Goal: Communication & Community: Answer question/provide support

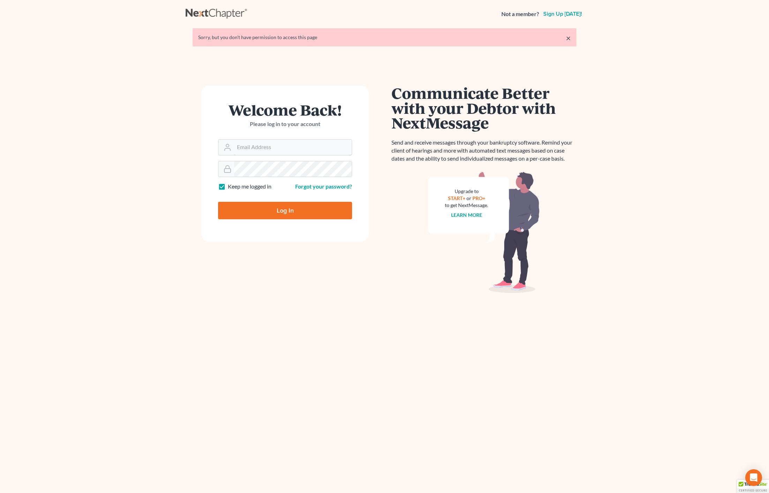
type input "[EMAIL_ADDRESS][DOMAIN_NAME]"
click at [312, 203] on input "Log In" at bounding box center [285, 210] width 134 height 17
type input "Thinking..."
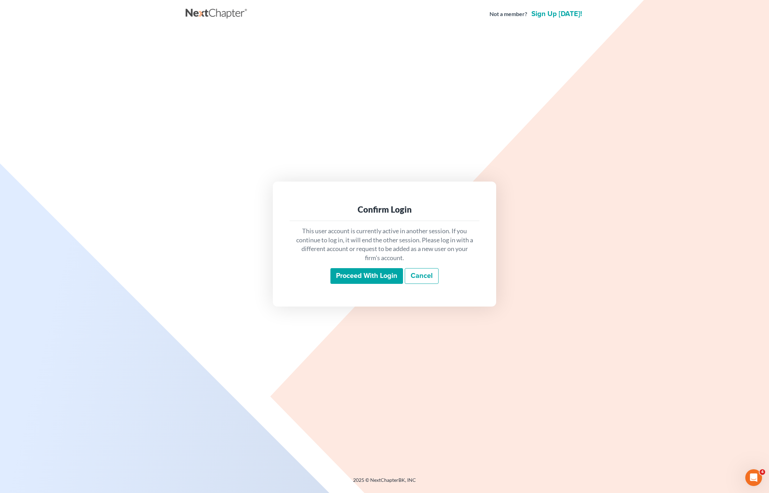
click at [362, 279] on input "Proceed with login" at bounding box center [367, 276] width 73 height 16
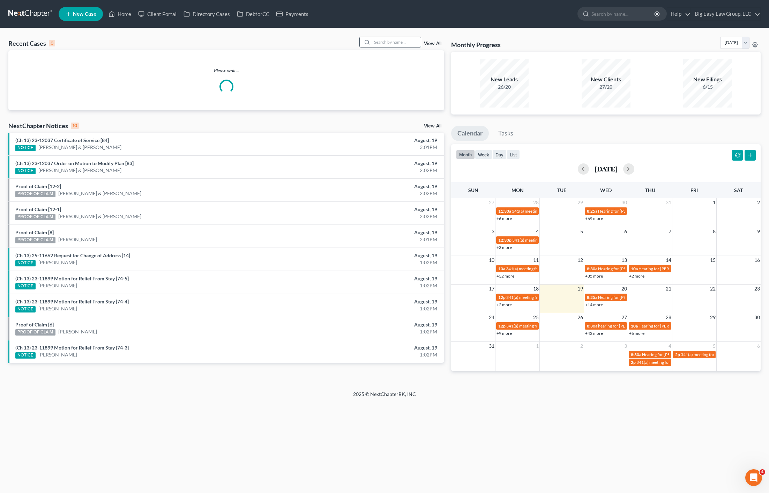
click at [381, 41] on input "search" at bounding box center [396, 42] width 49 height 10
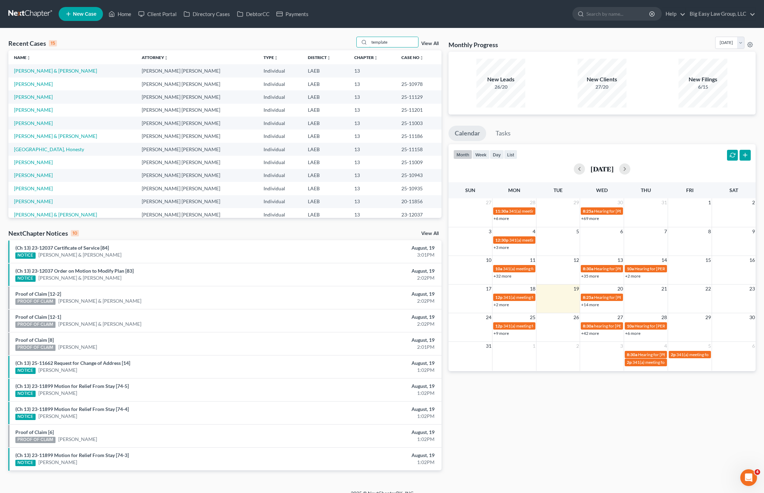
type input "template"
click at [431, 46] on div "template View All" at bounding box center [398, 42] width 85 height 11
drag, startPoint x: 432, startPoint y: 43, endPoint x: 502, endPoint y: 56, distance: 70.7
click at [432, 44] on link "View All" at bounding box center [429, 43] width 17 height 5
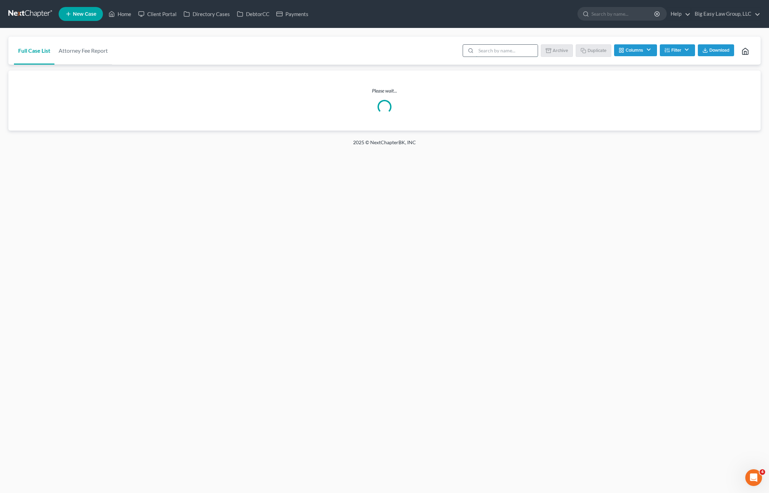
click at [518, 52] on input "search" at bounding box center [507, 51] width 62 height 12
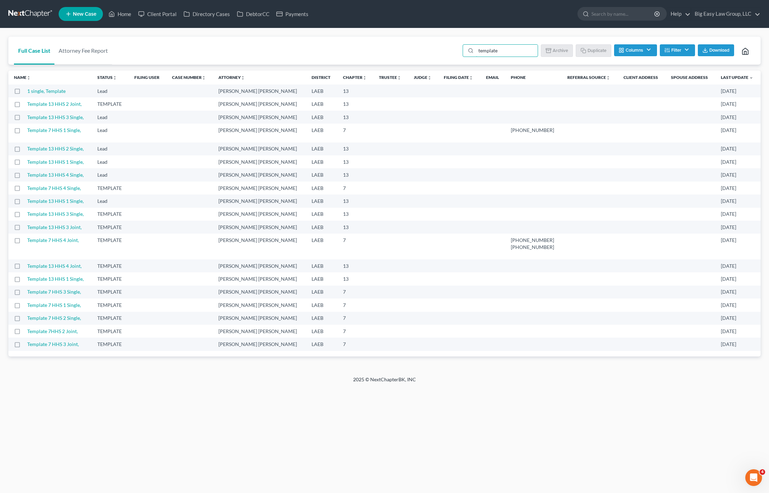
click at [24, 119] on label at bounding box center [24, 119] width 0 height 0
type input "template"
click at [27, 118] on input "checkbox" at bounding box center [29, 116] width 5 height 5
click at [593, 59] on ul "template Batch Download Archive Un-archive Duplicate Columns Attorney Case Numb…" at bounding box center [609, 51] width 293 height 17
click at [594, 52] on button "Duplicate" at bounding box center [594, 50] width 35 height 12
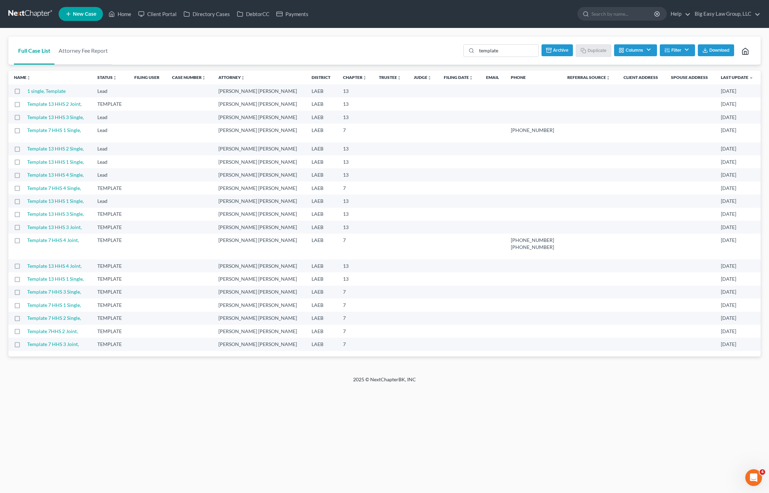
checkbox input "false"
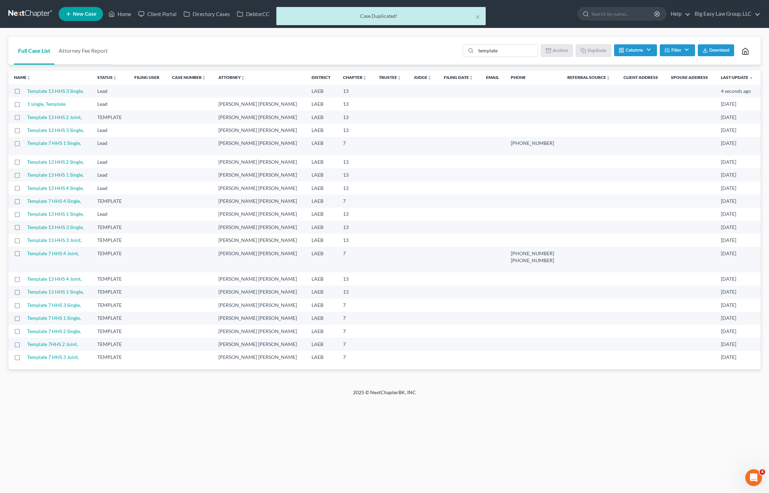
drag, startPoint x: 54, startPoint y: 89, endPoint x: 150, endPoint y: 87, distance: 95.3
click at [54, 89] on link "Template 13 HHS 3 Single," at bounding box center [55, 91] width 57 height 6
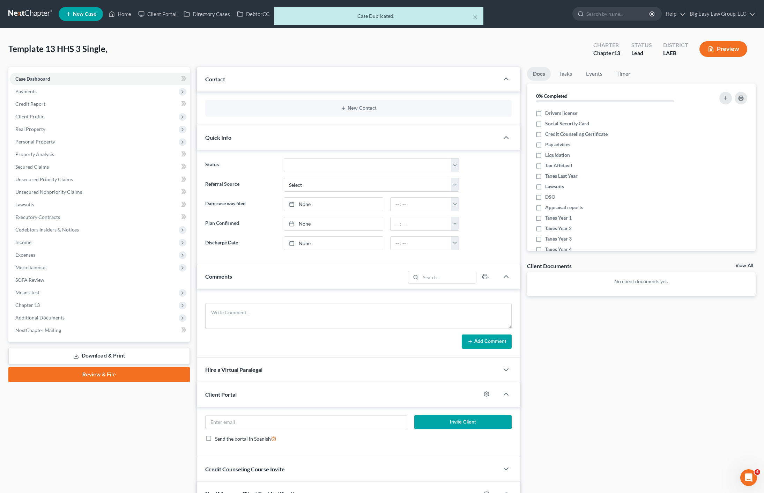
click at [350, 101] on div "New Contact" at bounding box center [358, 108] width 306 height 17
click at [357, 108] on button "New Contact" at bounding box center [358, 108] width 295 height 6
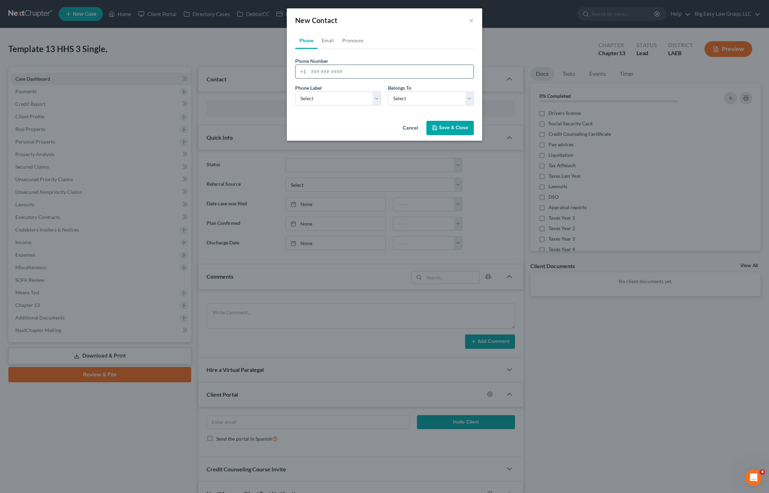
click at [347, 69] on input "tel" at bounding box center [391, 71] width 165 height 13
type input "5046504091"
click at [360, 111] on div "Phone Email Pronouns Phone Number * [PHONE_NUMBER] Ext. Phone Label * Select Mo…" at bounding box center [384, 75] width 195 height 86
click at [359, 104] on select "Select Mobile Home Work Other" at bounding box center [338, 98] width 86 height 14
click at [359, 101] on select "Select Mobile Home Work Other" at bounding box center [338, 98] width 86 height 14
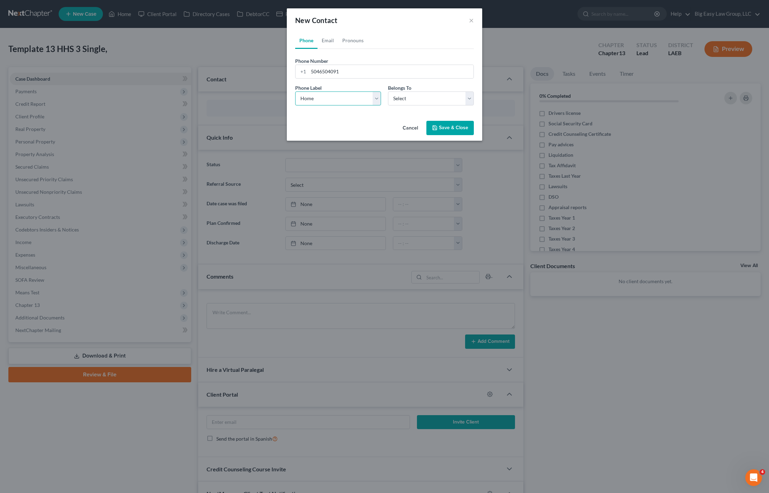
select select "0"
click at [405, 95] on select "Select Client Spouse Other" at bounding box center [431, 98] width 86 height 14
select select "0"
drag, startPoint x: 325, startPoint y: 43, endPoint x: 327, endPoint y: 49, distance: 6.2
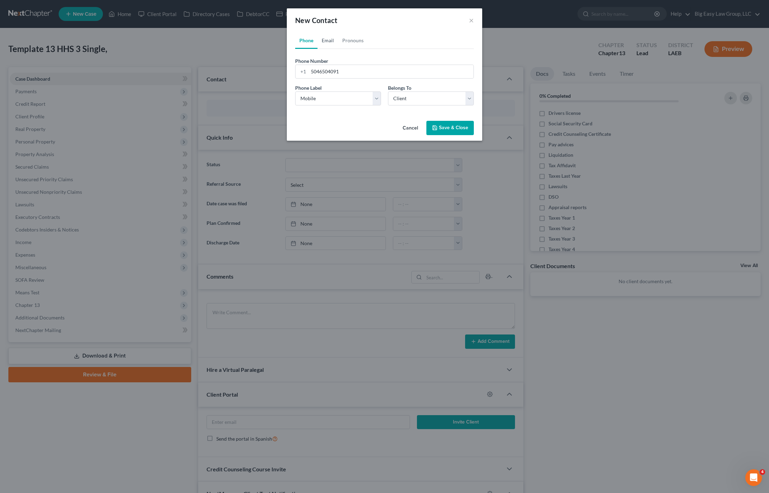
click at [325, 43] on link "Email" at bounding box center [328, 40] width 21 height 17
click at [330, 68] on input "email" at bounding box center [391, 71] width 165 height 13
type input "[EMAIL_ADDRESS][DOMAIN_NAME]"
click at [343, 102] on select "Select Home Work Other" at bounding box center [338, 98] width 86 height 14
select select "0"
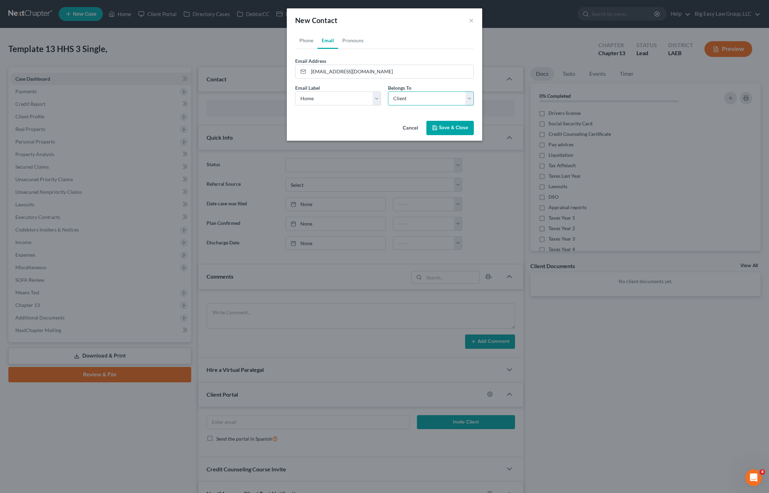
click at [413, 103] on select "Select Client Spouse Other" at bounding box center [431, 98] width 86 height 14
click at [447, 124] on button "Save & Close" at bounding box center [450, 128] width 47 height 15
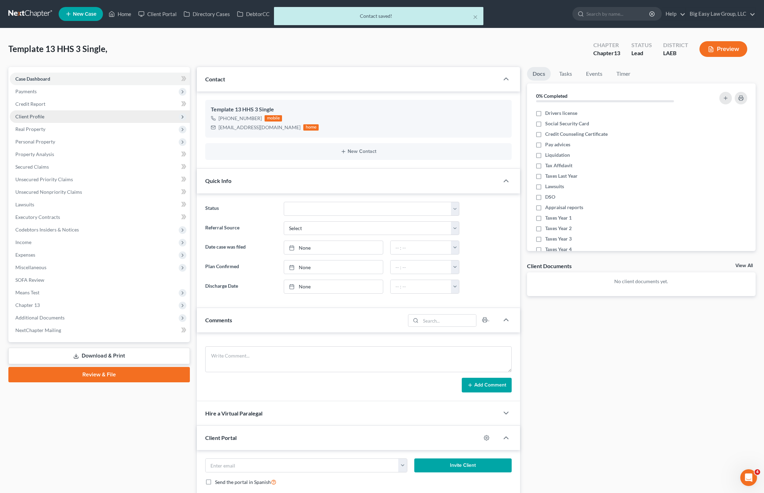
click at [43, 116] on span "Client Profile" at bounding box center [29, 116] width 29 height 6
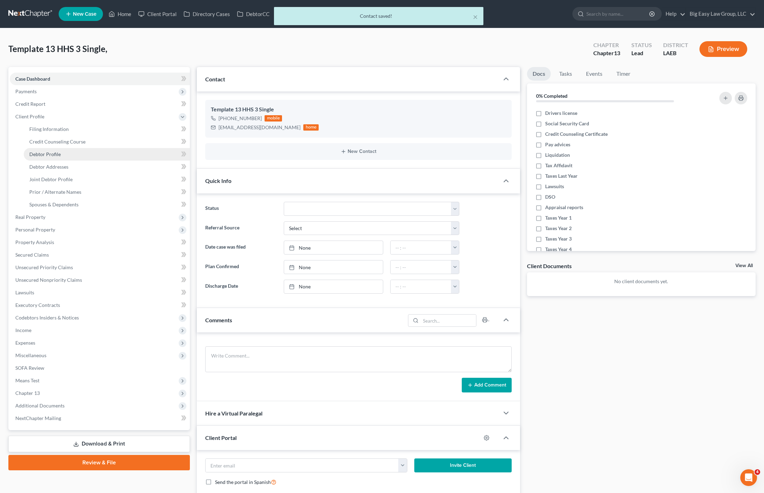
click at [62, 156] on link "Debtor Profile" at bounding box center [107, 154] width 166 height 13
select select "0"
select select "2"
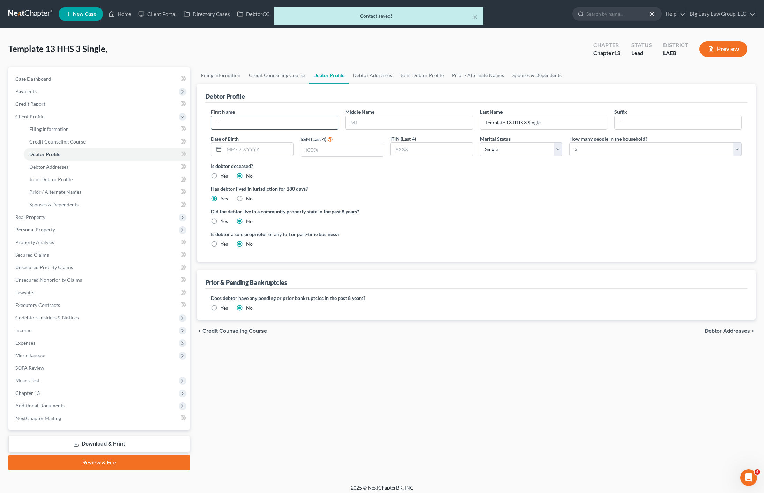
click at [257, 119] on input "text" at bounding box center [274, 122] width 127 height 13
type input "[PERSON_NAME]"
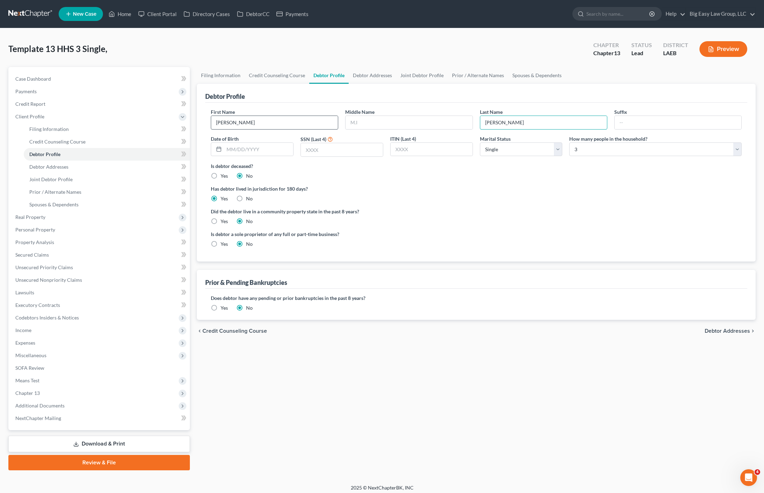
type input "[PERSON_NAME]"
click at [47, 78] on span "Case Dashboard" at bounding box center [33, 79] width 36 height 6
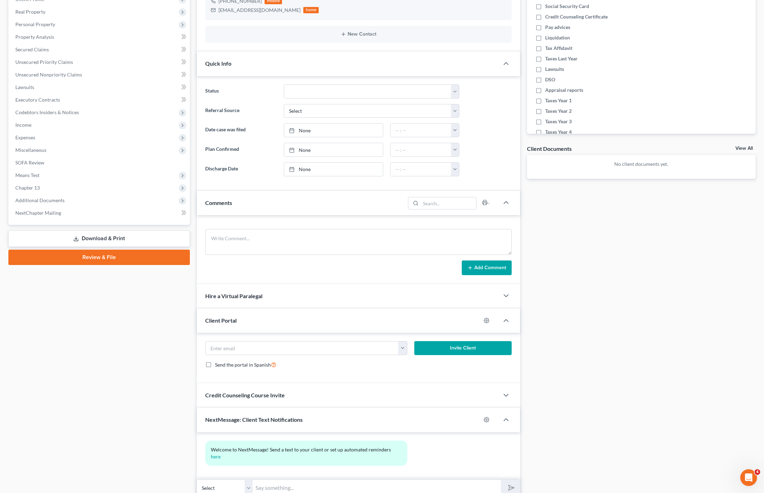
scroll to position [140, 0]
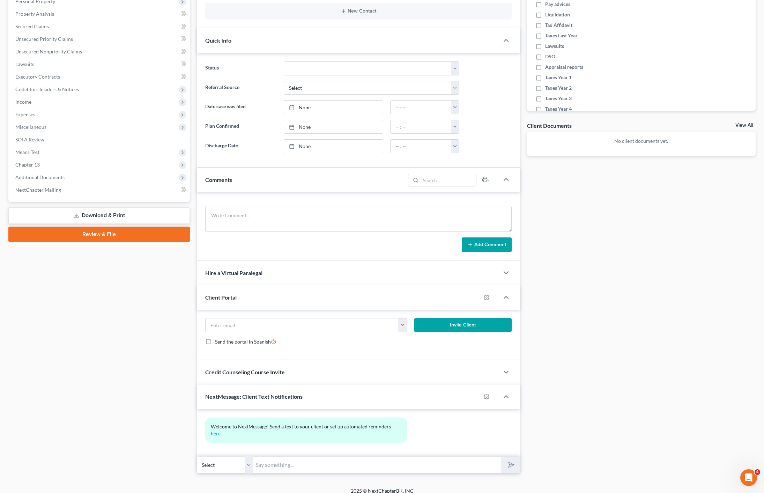
click at [325, 456] on input "text" at bounding box center [377, 464] width 248 height 17
type input "This is the text app for Big Easy Law"
click at [501, 457] on button "submit" at bounding box center [510, 465] width 19 height 16
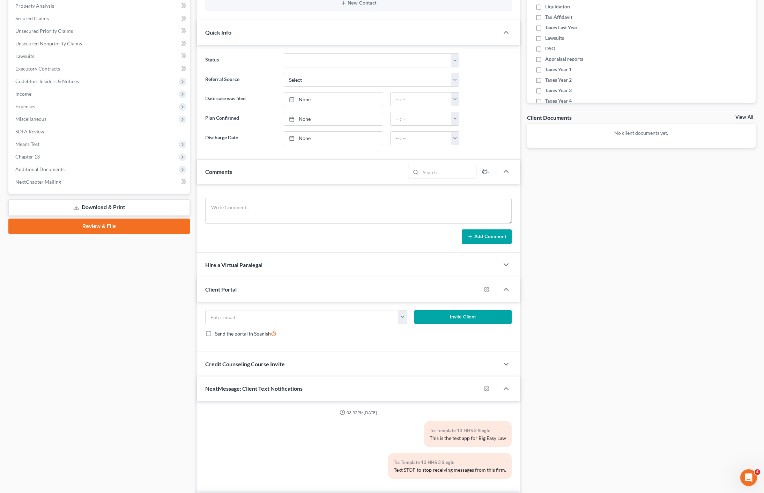
scroll to position [192, 0]
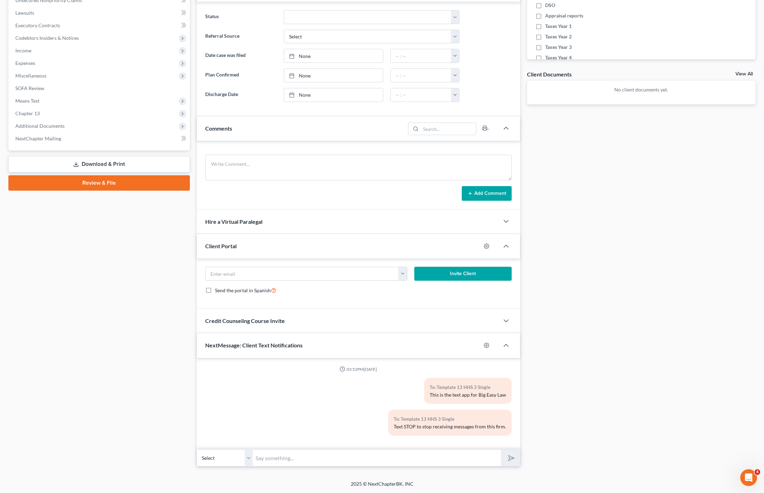
click at [295, 462] on input "text" at bounding box center [377, 457] width 248 height 17
drag, startPoint x: 450, startPoint y: 421, endPoint x: 474, endPoint y: 421, distance: 24.1
click at [465, 422] on div "To: Template 13 HHS 3 Single" at bounding box center [450, 419] width 112 height 8
click at [476, 421] on div "To: Template 13 HHS 3 Single" at bounding box center [450, 419] width 112 height 8
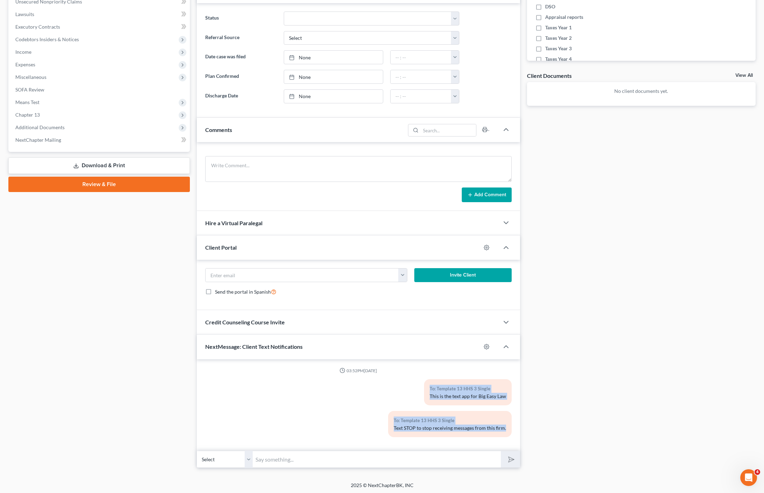
drag, startPoint x: 446, startPoint y: 398, endPoint x: 479, endPoint y: 433, distance: 47.7
click at [478, 433] on div "03:52PM[DATE] To: Template 13 HHS 3 Single This is the text app for Big Easy La…" at bounding box center [358, 405] width 306 height 75
click at [479, 433] on div "To: Template 13 HHS 3 Single Text STOP to stop receiving messages from this fir…" at bounding box center [450, 424] width 124 height 26
click at [145, 265] on div "Case Dashboard Payments Invoices Payments Payments Credit Report Client Profile" at bounding box center [99, 172] width 189 height 591
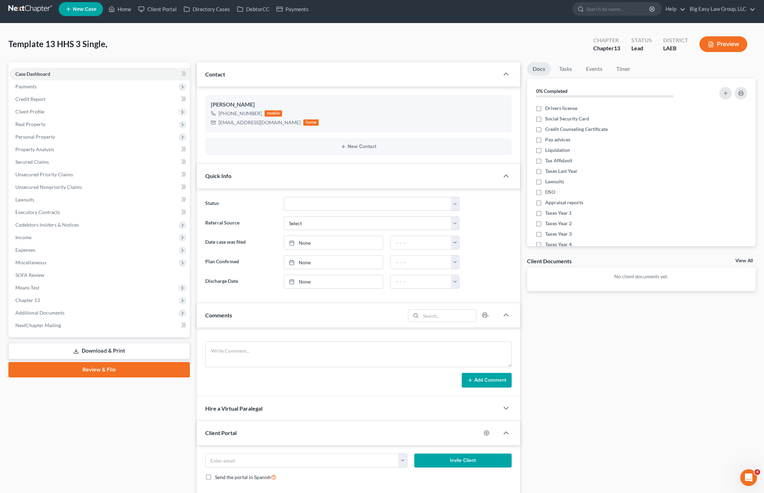
scroll to position [0, 0]
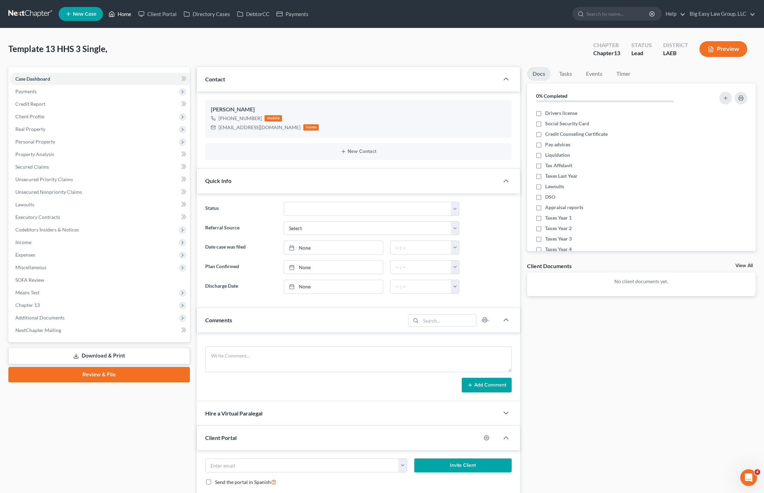
drag, startPoint x: 130, startPoint y: 11, endPoint x: 13, endPoint y: 43, distance: 121.1
click at [130, 12] on link "Home" at bounding box center [120, 14] width 30 height 13
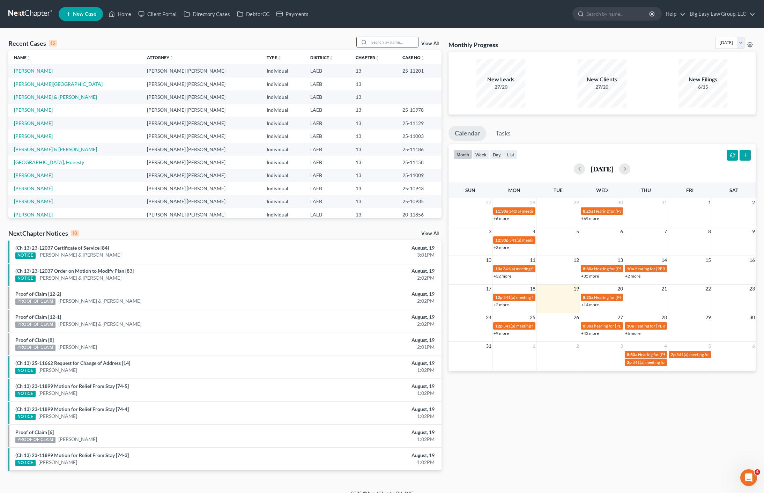
click at [388, 40] on input "search" at bounding box center [393, 42] width 49 height 10
type input "[PERSON_NAME]"
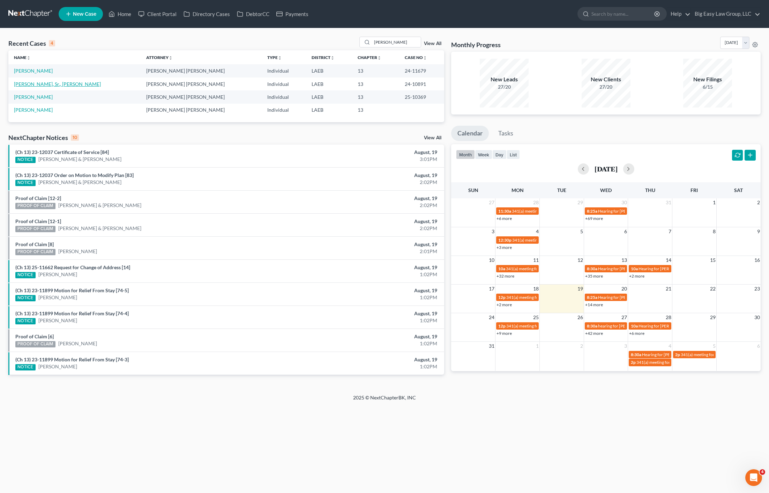
drag, startPoint x: 43, startPoint y: 86, endPoint x: 200, endPoint y: 94, distance: 157.7
click at [43, 86] on link "[PERSON_NAME], Sr., [PERSON_NAME]" at bounding box center [57, 84] width 87 height 6
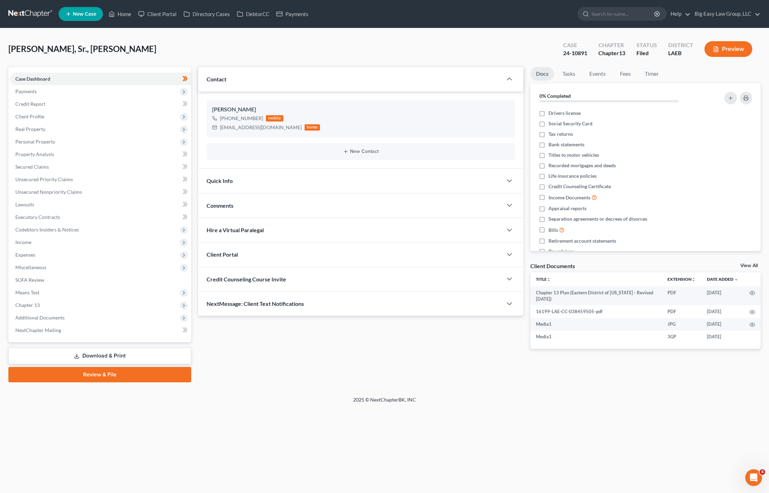
click at [332, 299] on div "NextMessage: Client Text Notifications" at bounding box center [350, 303] width 304 height 24
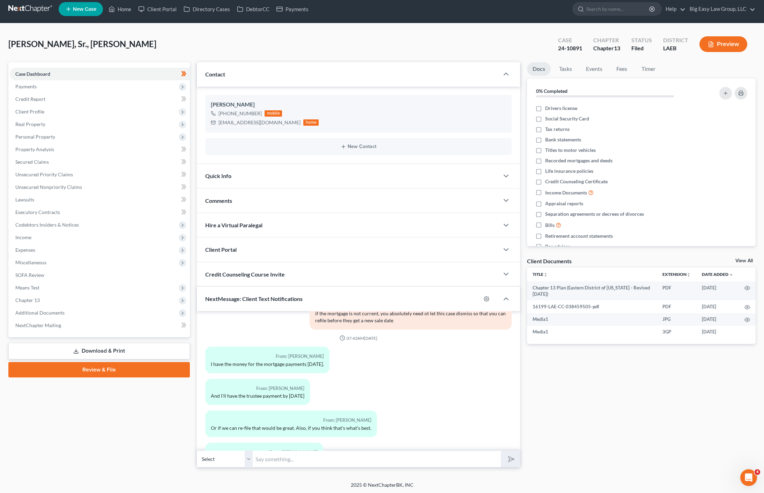
scroll to position [6, 0]
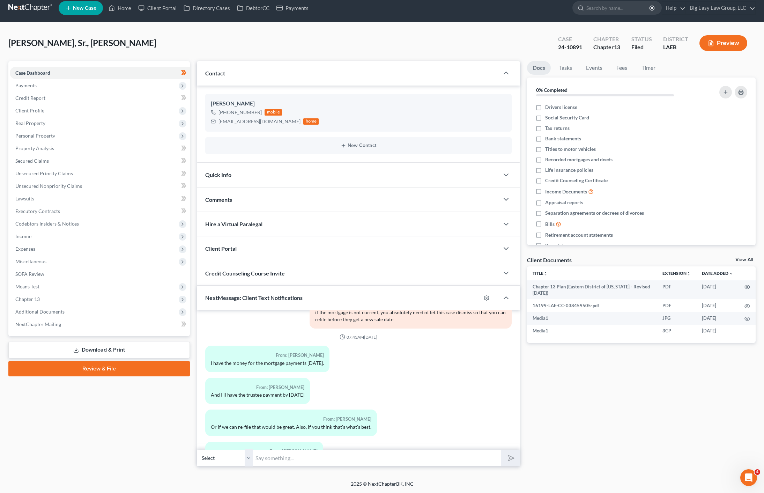
click at [408, 453] on input "text" at bounding box center [377, 457] width 248 height 17
type input "Hey [PERSON_NAME]! Just trying to get an idea of when you will pay Sept. -if po…"
click at [501, 450] on button "submit" at bounding box center [510, 458] width 19 height 16
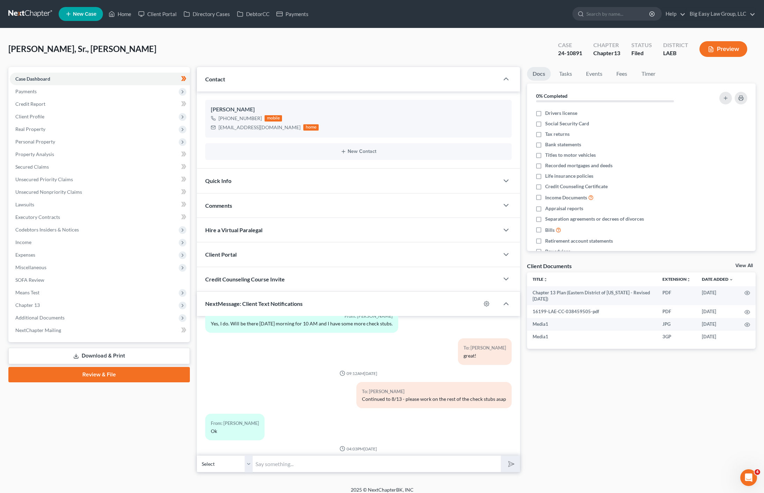
scroll to position [15589, 0]
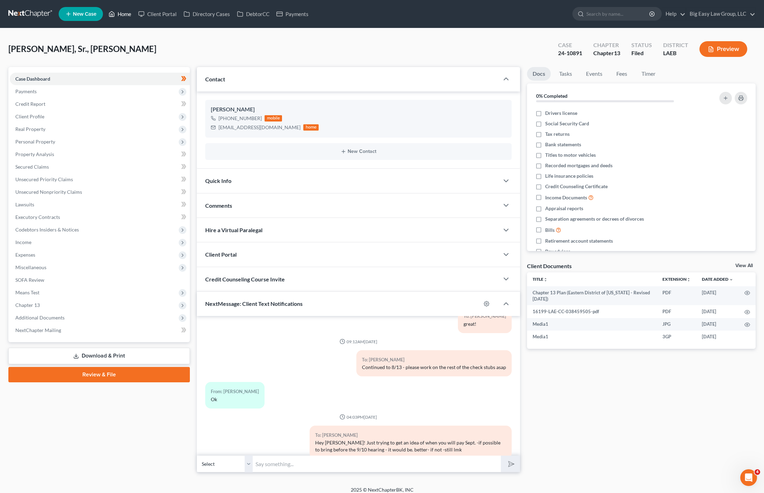
click at [116, 14] on link "Home" at bounding box center [120, 14] width 30 height 13
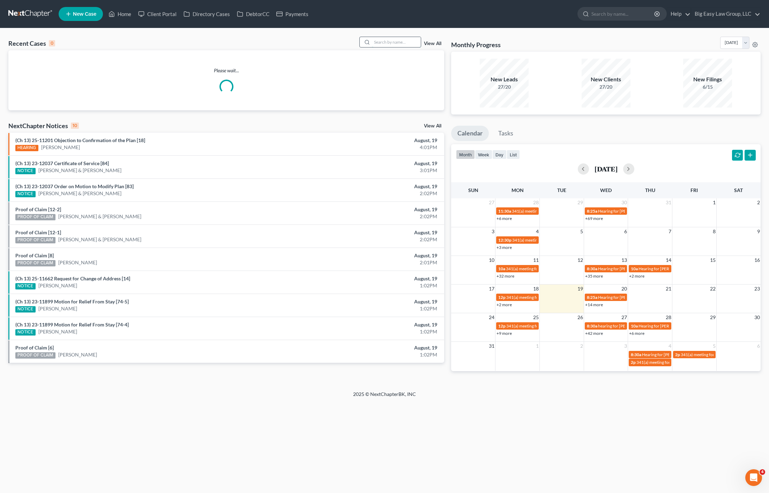
click at [378, 44] on input "search" at bounding box center [396, 42] width 49 height 10
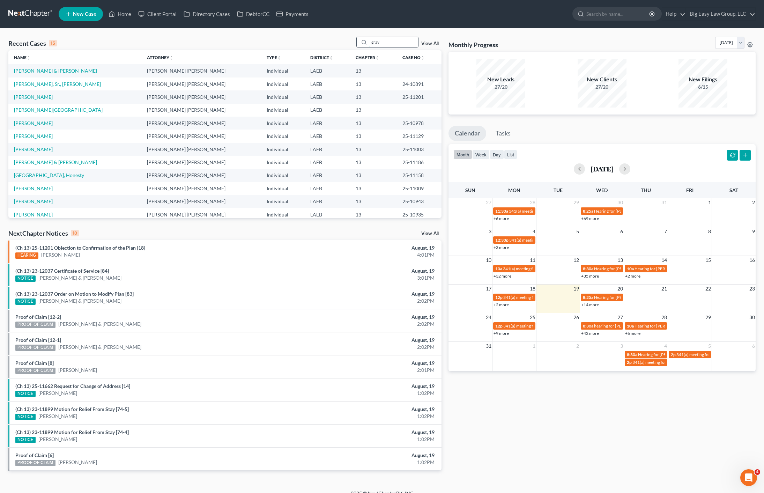
type input "gray"
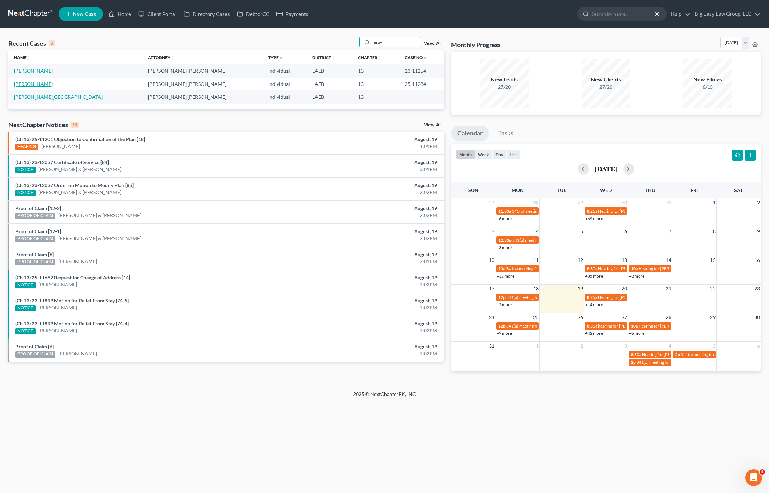
click at [30, 86] on link "[PERSON_NAME]" at bounding box center [33, 84] width 39 height 6
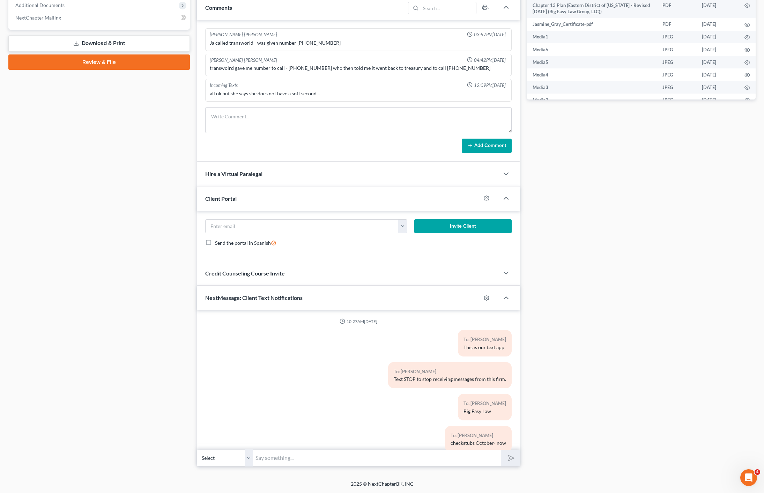
scroll to position [3275, 0]
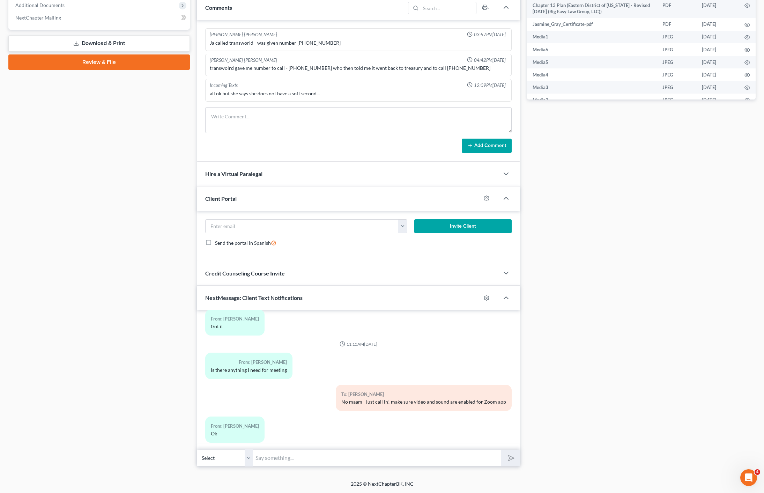
click at [431, 455] on input "text" at bounding box center [377, 457] width 248 height 17
type input "Just a reminder- make sure to pay August's trustee note so we can get you confi…"
click at [501, 450] on button "submit" at bounding box center [510, 458] width 19 height 16
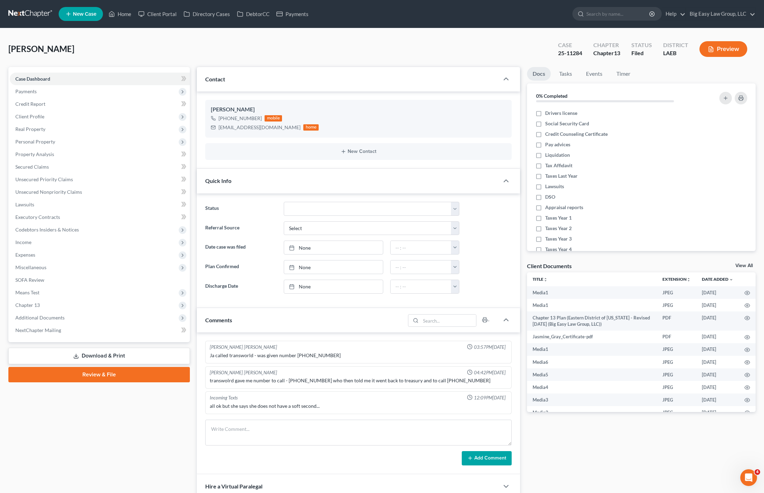
scroll to position [3325, 0]
